Goal: Communication & Community: Answer question/provide support

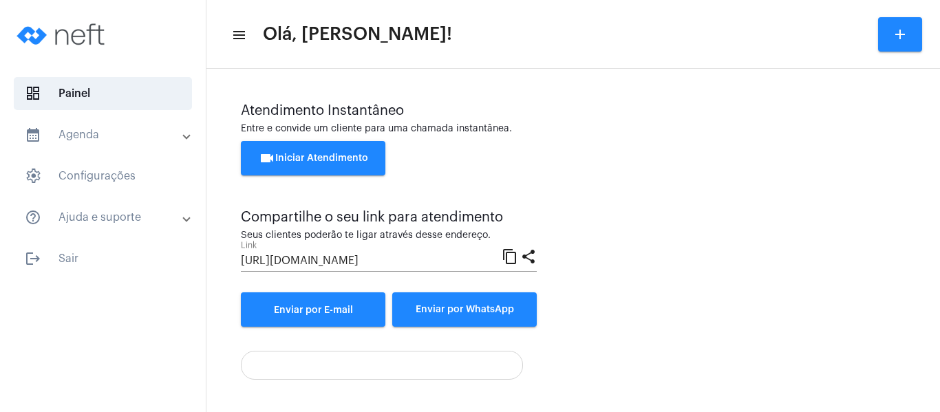
click at [325, 157] on span "videocam Iniciar Atendimento" at bounding box center [313, 159] width 109 height 10
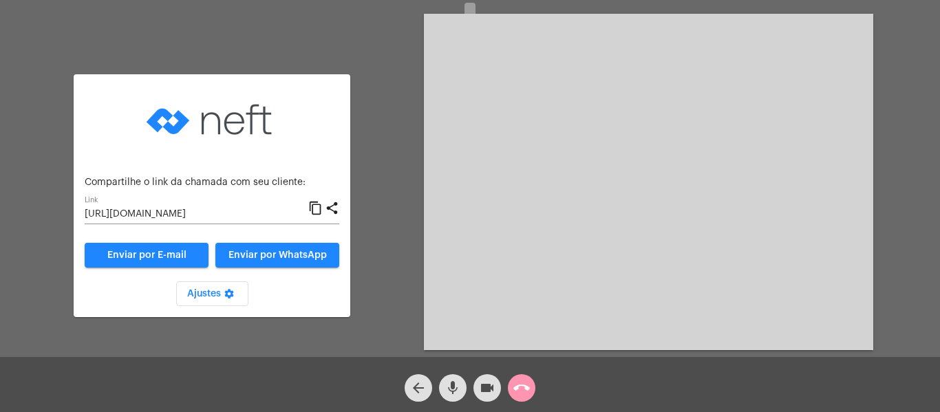
click at [315, 213] on mat-icon "content_copy" at bounding box center [315, 208] width 14 height 17
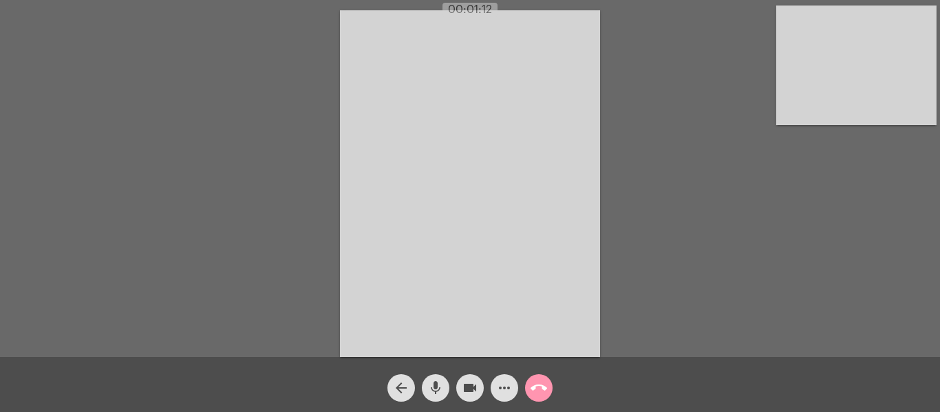
click at [807, 62] on video at bounding box center [857, 66] width 160 height 120
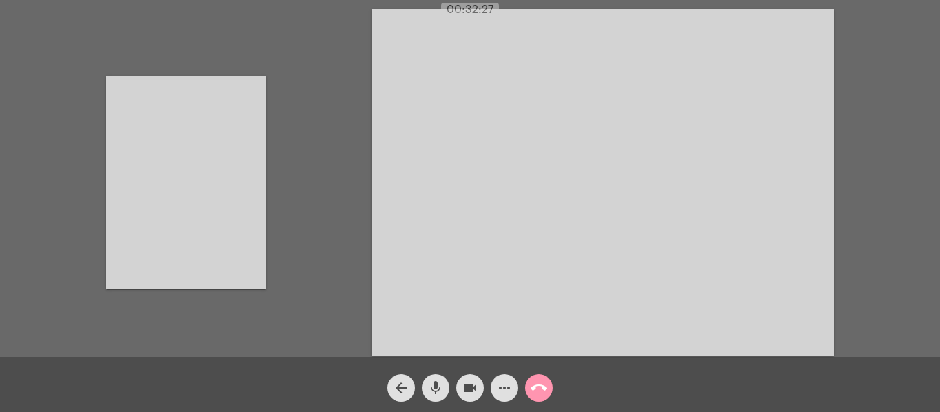
click at [461, 391] on button "videocam" at bounding box center [470, 389] width 28 height 28
click at [475, 391] on mat-icon "videocam_off" at bounding box center [470, 388] width 17 height 17
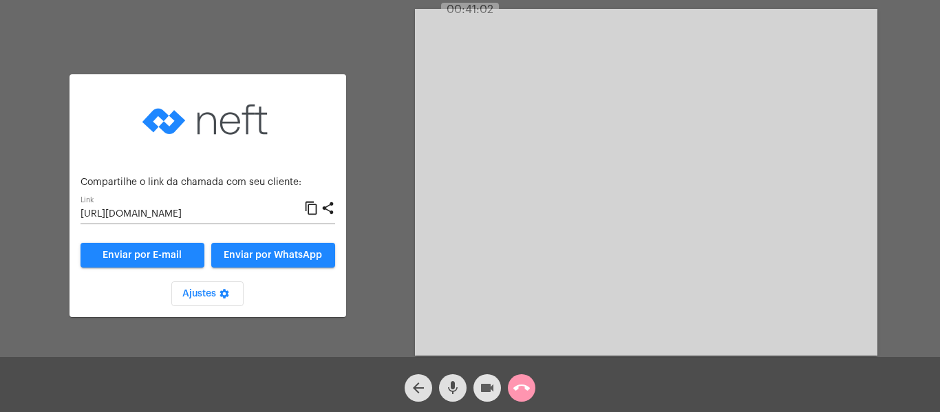
click at [485, 391] on mat-icon "videocam" at bounding box center [487, 388] width 17 height 17
click at [453, 395] on mat-icon "mic" at bounding box center [453, 388] width 17 height 17
click at [379, 288] on div "Aguardando cliente acessar a chamada Ajustes settings Compartilhe o link da cha…" at bounding box center [470, 180] width 938 height 357
click at [413, 383] on mat-icon "arrow_back" at bounding box center [418, 388] width 17 height 17
